Goal: Find specific page/section: Find specific page/section

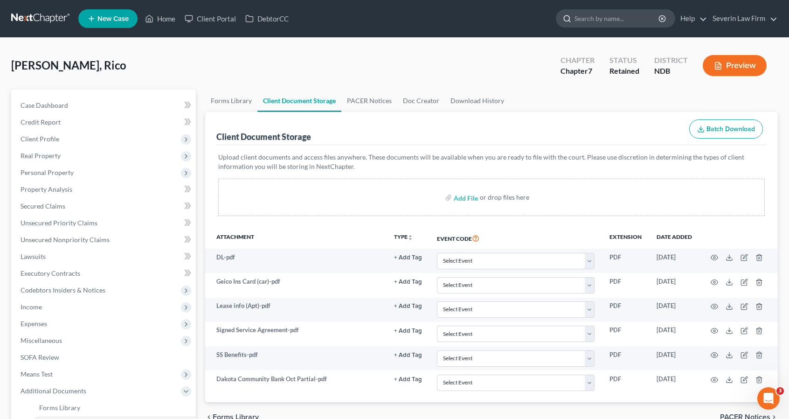
click at [599, 21] on input "search" at bounding box center [616, 18] width 85 height 17
type input "[PERSON_NAME]"
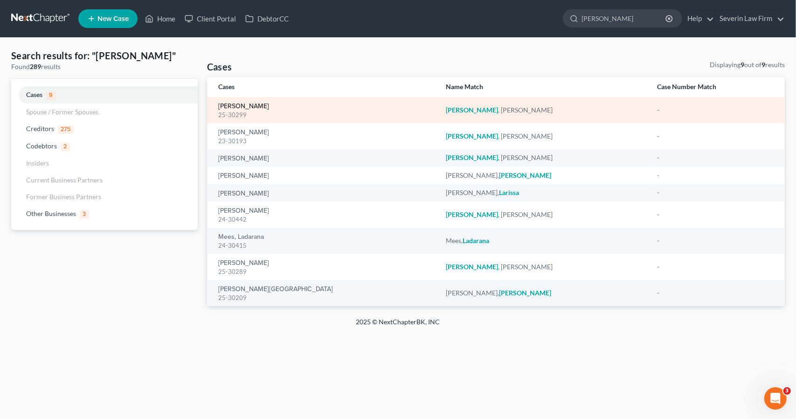
click at [247, 108] on link "[PERSON_NAME]" at bounding box center [243, 106] width 51 height 7
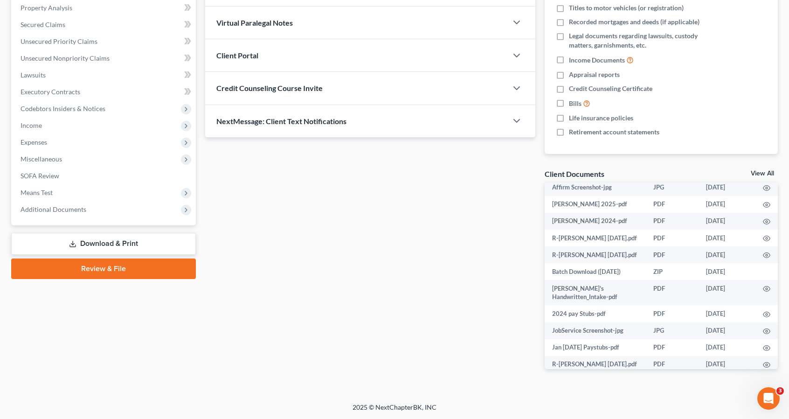
scroll to position [396, 0]
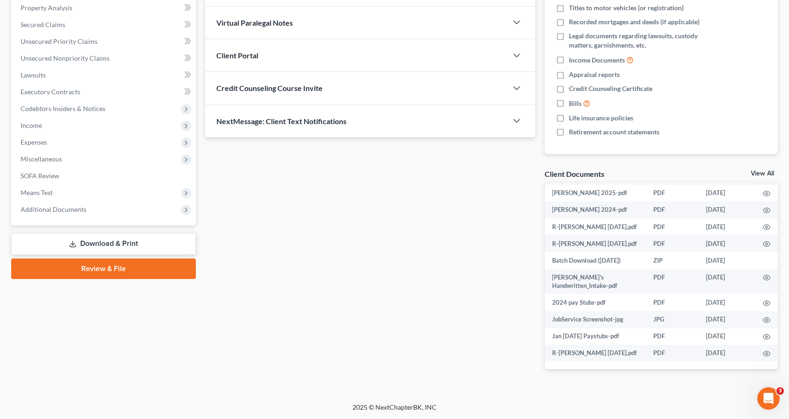
click at [757, 170] on link "View All" at bounding box center [761, 173] width 23 height 7
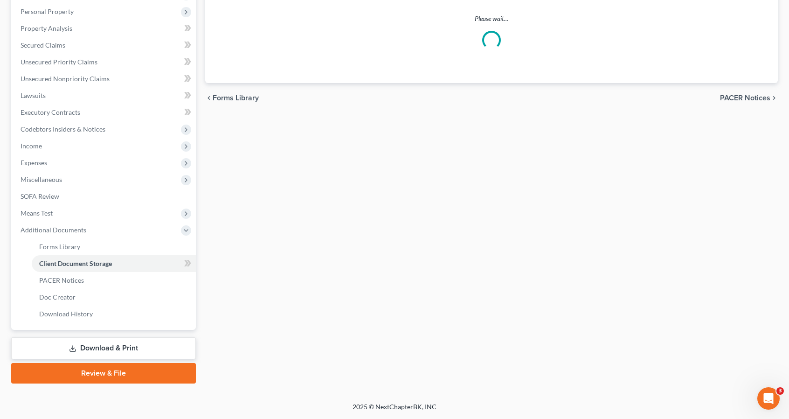
scroll to position [28, 0]
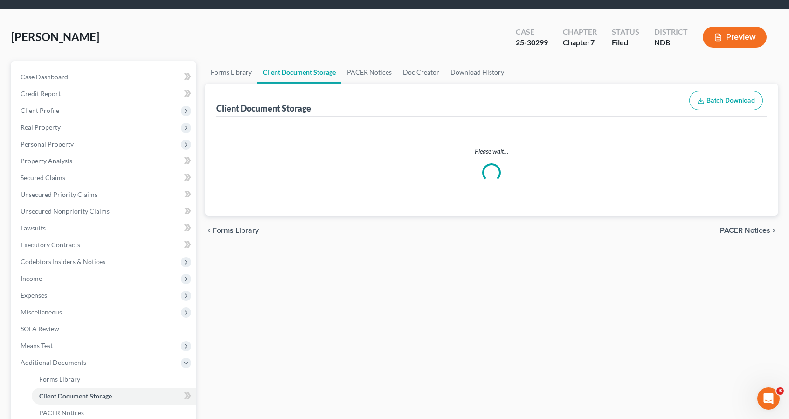
select select "0"
select select "3"
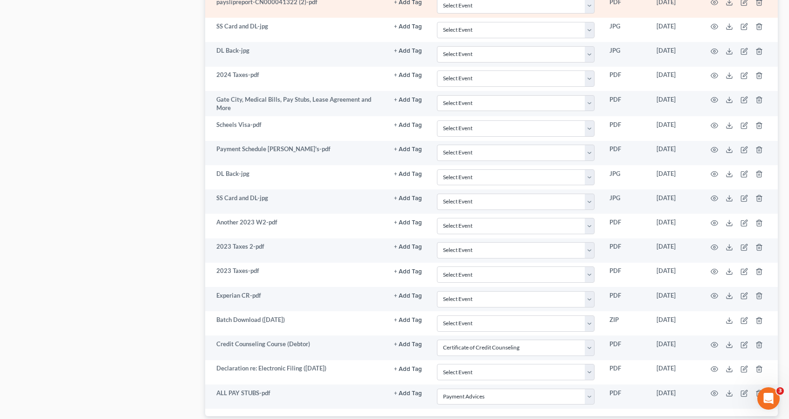
scroll to position [559, 0]
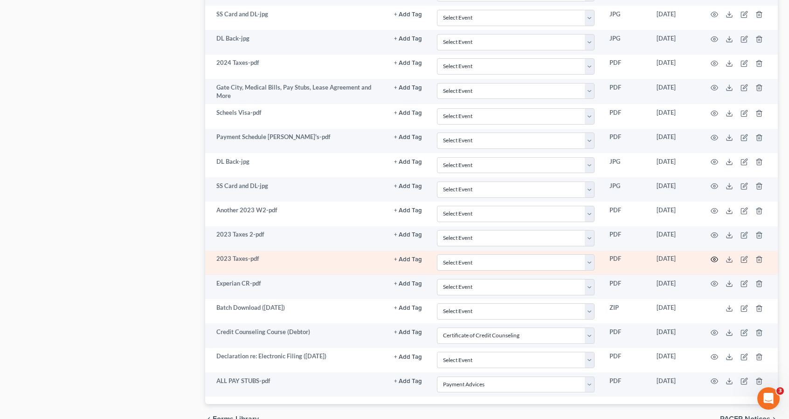
click at [713, 255] on icon "button" at bounding box center [713, 258] width 7 height 7
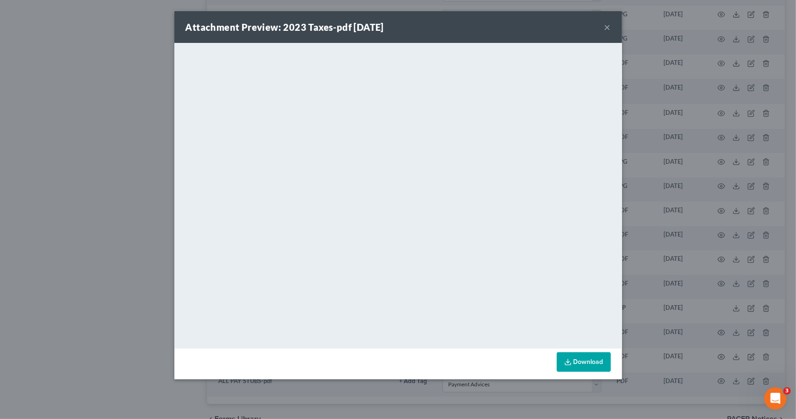
click at [608, 28] on button "×" at bounding box center [607, 26] width 7 height 11
